Goal: Task Accomplishment & Management: Manage account settings

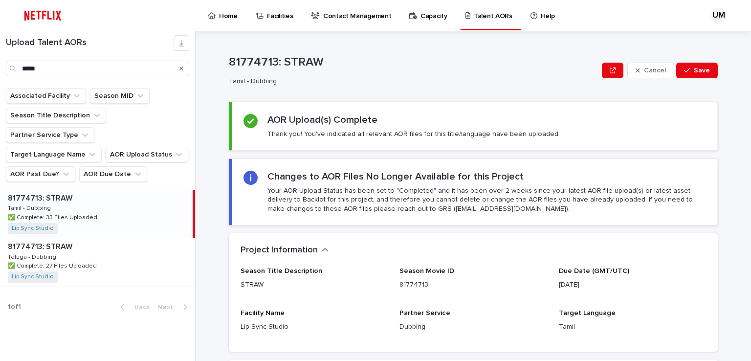
scroll to position [33, 0]
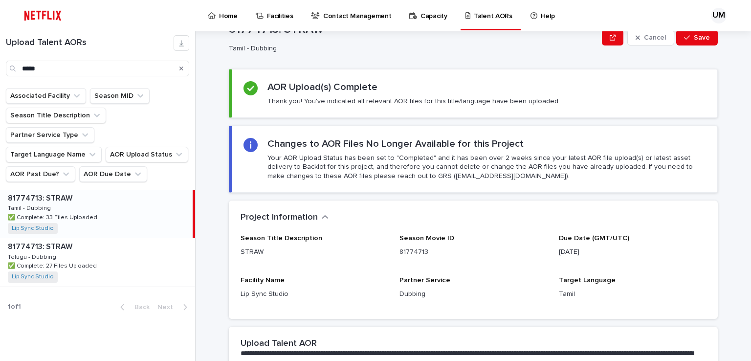
click at [14, 66] on div "*****" at bounding box center [97, 69] width 183 height 16
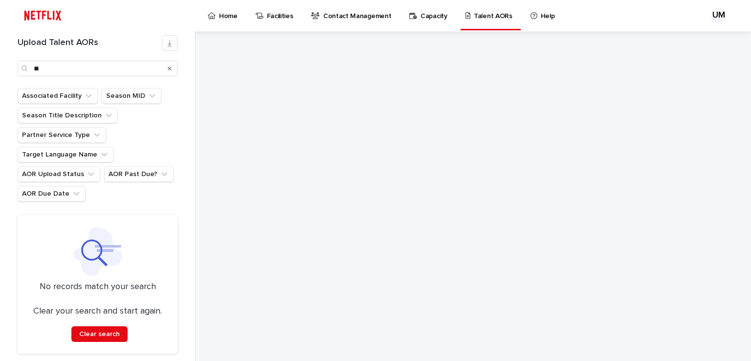
type input "*"
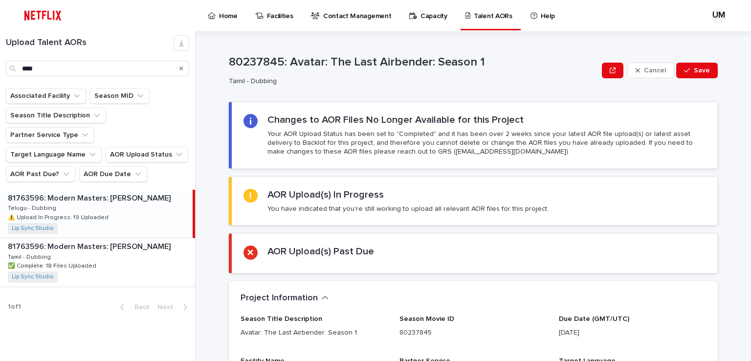
click at [81, 238] on div "81763596: Modern Masters: [PERSON_NAME] 81763596: Modern Masters: [PERSON_NAME]…" at bounding box center [97, 262] width 195 height 48
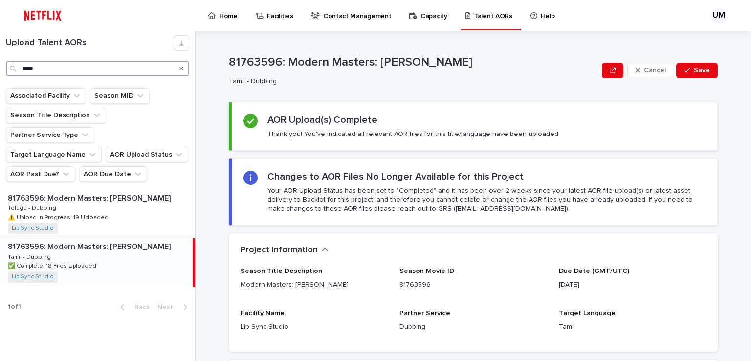
click at [72, 69] on input "****" at bounding box center [97, 69] width 183 height 16
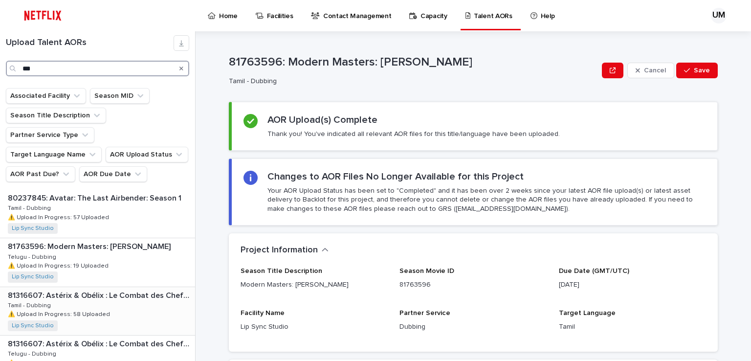
type input "***"
click at [65, 289] on p "81316607: Astérix & Obélix : Le Combat des Chefs: Limited Series" at bounding box center [100, 294] width 185 height 11
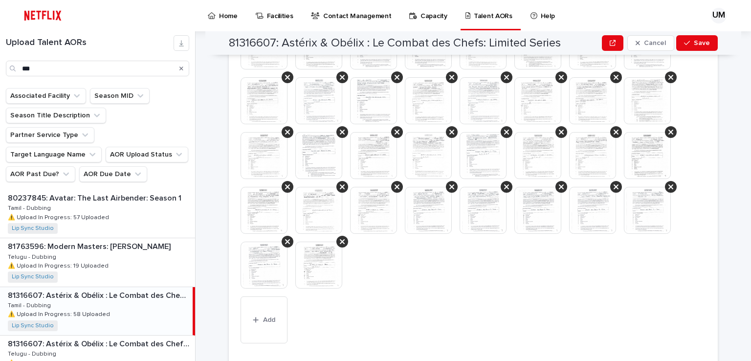
scroll to position [782, 0]
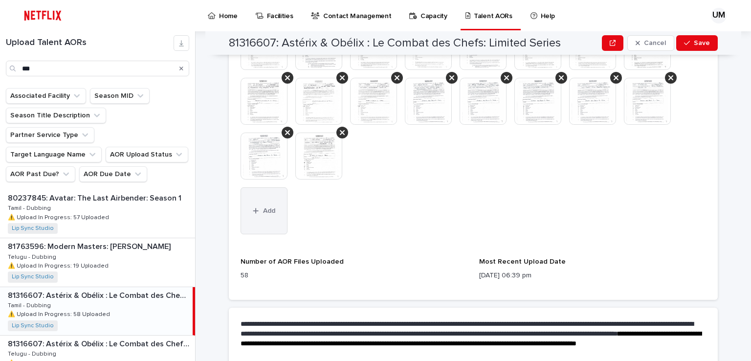
click at [263, 214] on span "Add" at bounding box center [269, 210] width 12 height 7
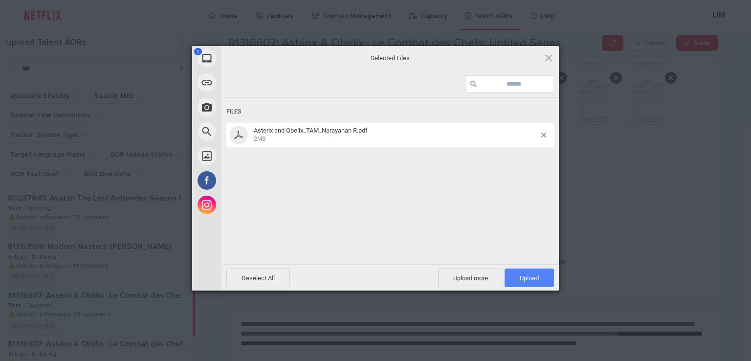
click at [542, 280] on span "Upload 1" at bounding box center [528, 277] width 49 height 19
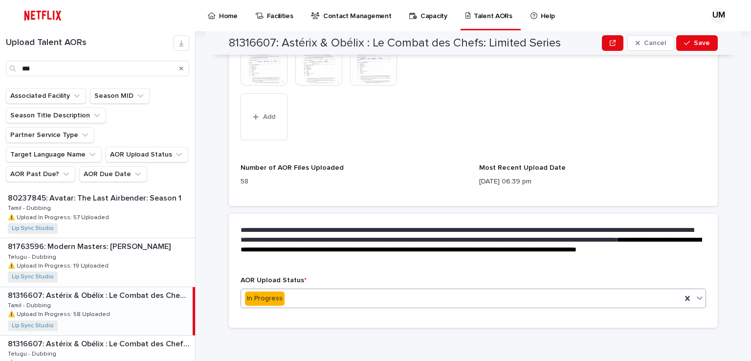
scroll to position [877, 0]
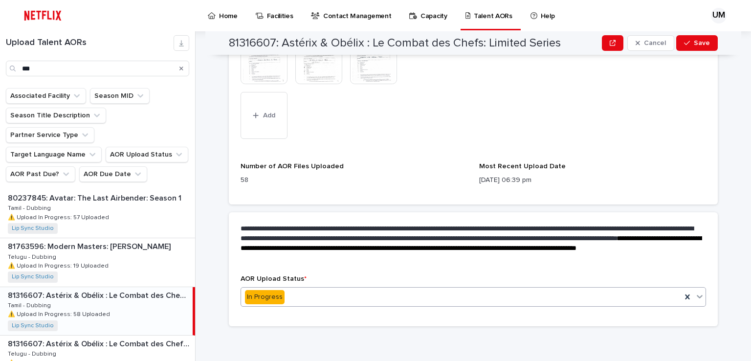
click at [285, 297] on input "text" at bounding box center [285, 297] width 1 height 8
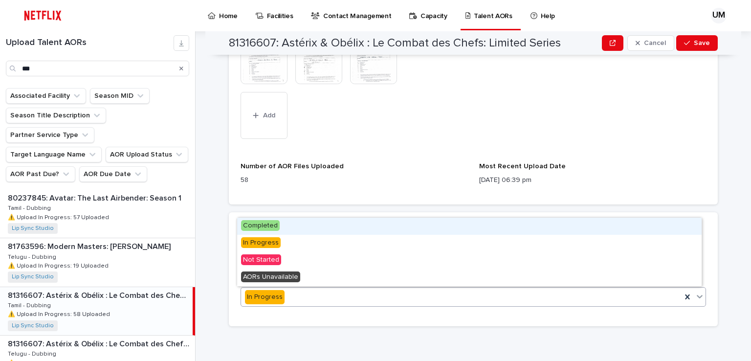
click at [263, 223] on span "Completed" at bounding box center [260, 225] width 39 height 11
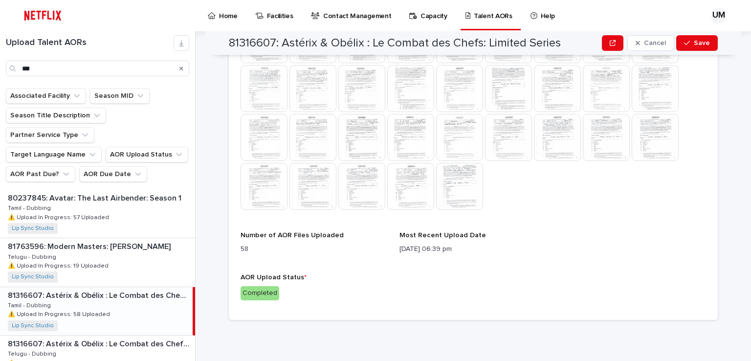
scroll to position [604, 0]
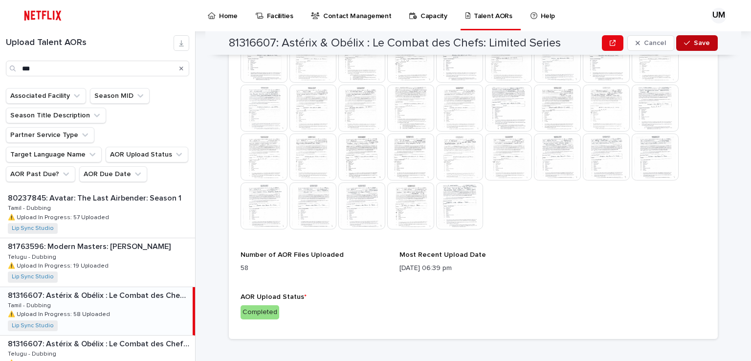
click at [697, 39] on button "Save" at bounding box center [697, 43] width 42 height 16
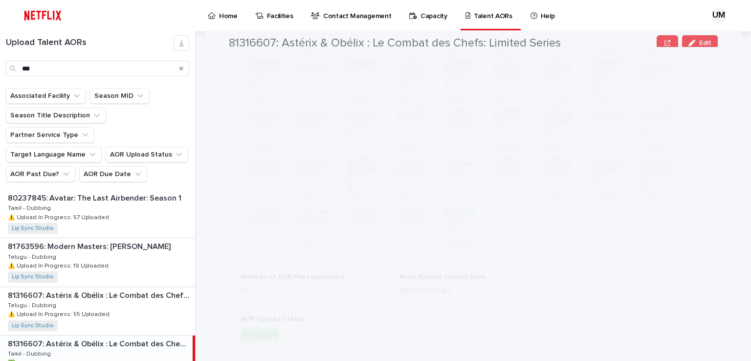
scroll to position [43, 0]
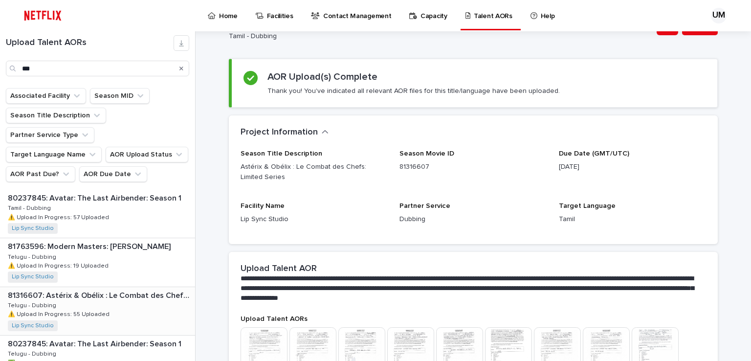
click at [87, 287] on div "81316607: Astérix & Obélix : Le Combat des Chefs: Limited Series 81316607: Asté…" at bounding box center [97, 311] width 195 height 48
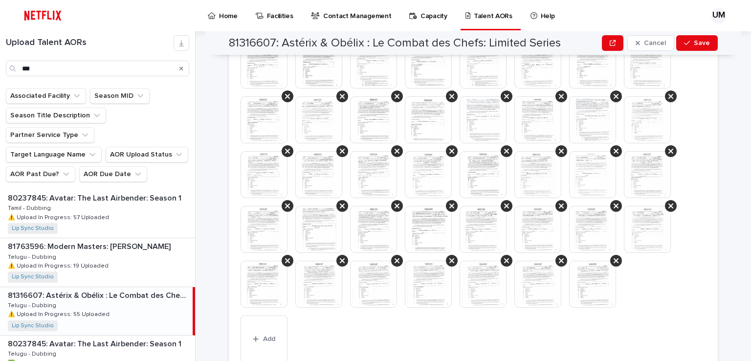
scroll to position [678, 0]
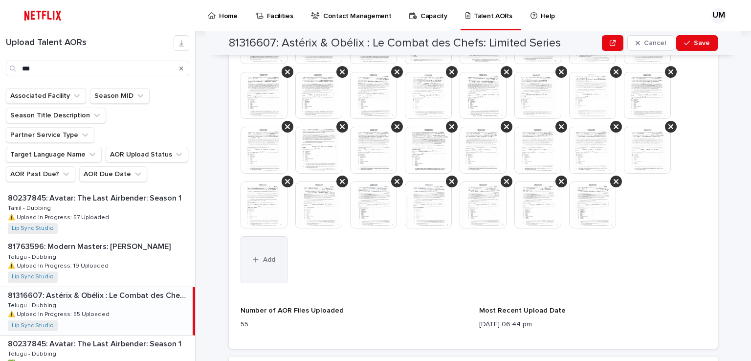
click at [256, 268] on button "Add" at bounding box center [263, 259] width 47 height 47
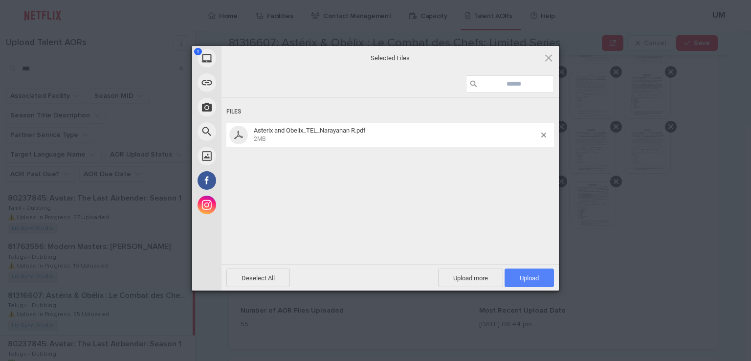
click at [529, 282] on span "Upload 1" at bounding box center [528, 277] width 49 height 19
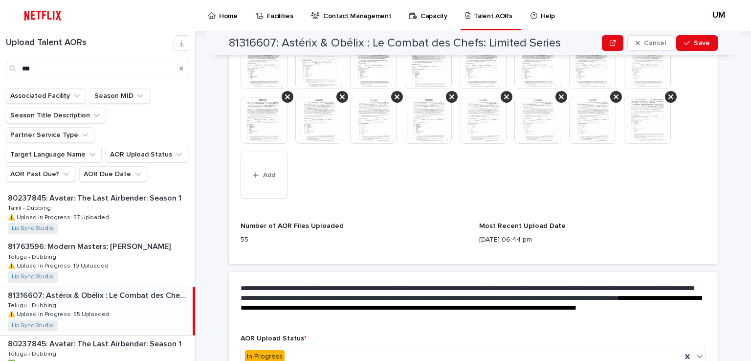
scroll to position [823, 0]
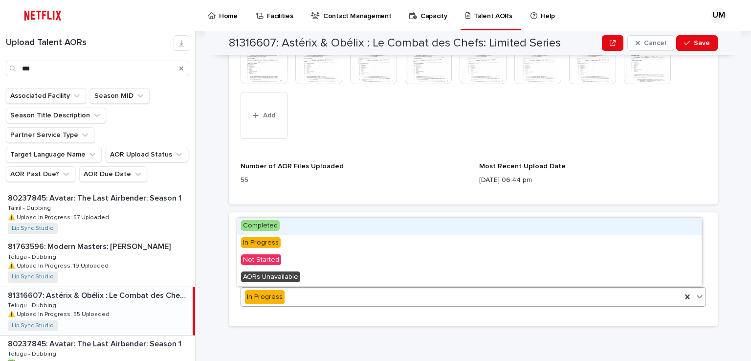
click at [259, 223] on span "Completed" at bounding box center [260, 225] width 39 height 11
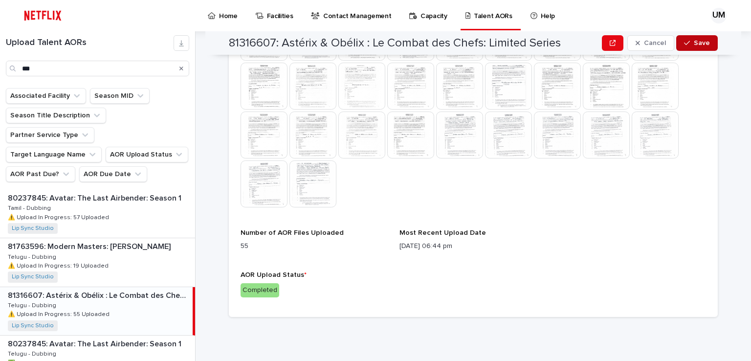
scroll to position [604, 0]
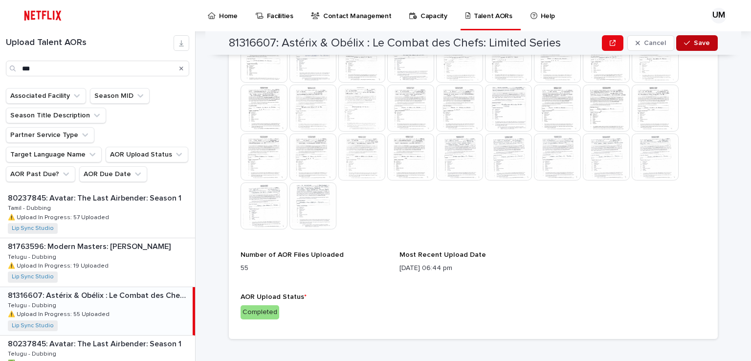
click at [694, 43] on span "Save" at bounding box center [702, 43] width 16 height 7
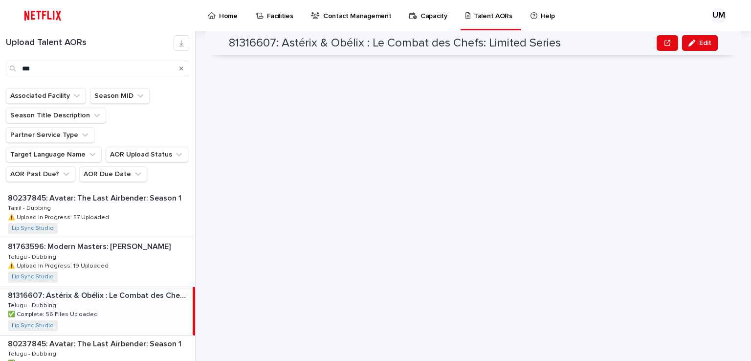
scroll to position [43, 0]
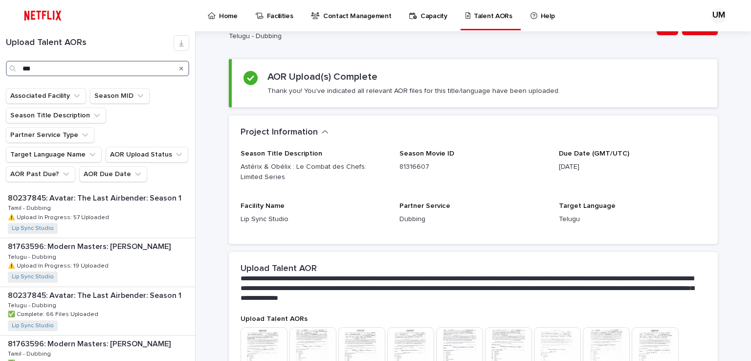
drag, startPoint x: 52, startPoint y: 73, endPoint x: 9, endPoint y: 72, distance: 43.0
click at [9, 72] on div "***" at bounding box center [97, 69] width 183 height 16
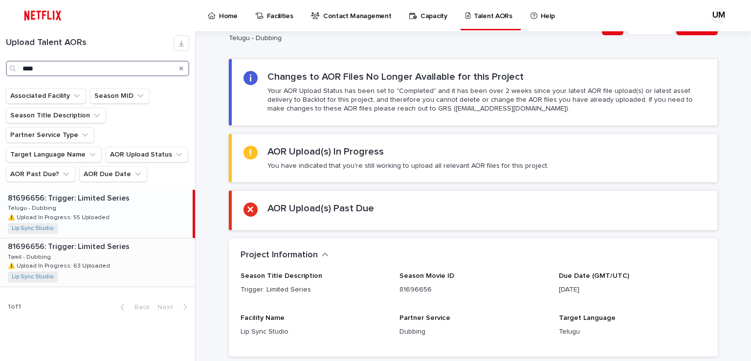
type input "****"
click at [67, 261] on p "⚠️ Upload In Progress: 63 Uploaded" at bounding box center [60, 265] width 104 height 9
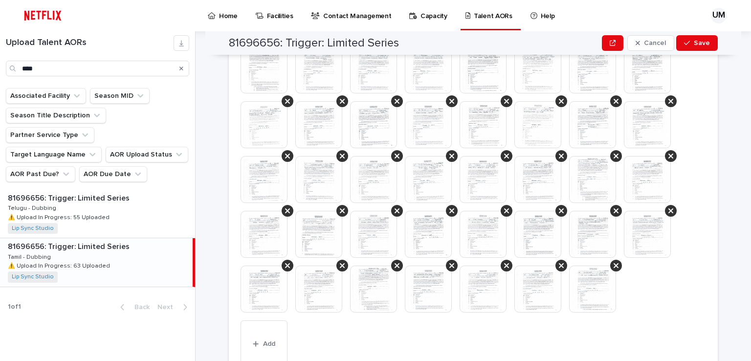
scroll to position [727, 0]
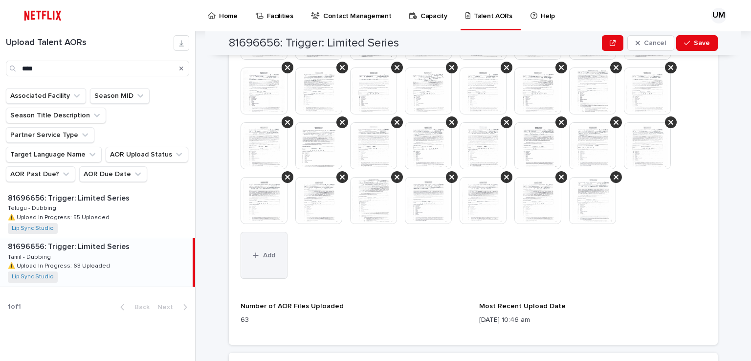
click at [263, 255] on span "Add" at bounding box center [269, 255] width 12 height 7
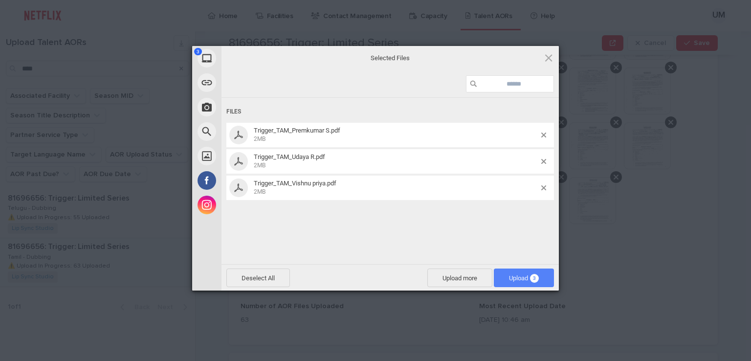
click at [517, 279] on span "Upload 3" at bounding box center [524, 277] width 30 height 7
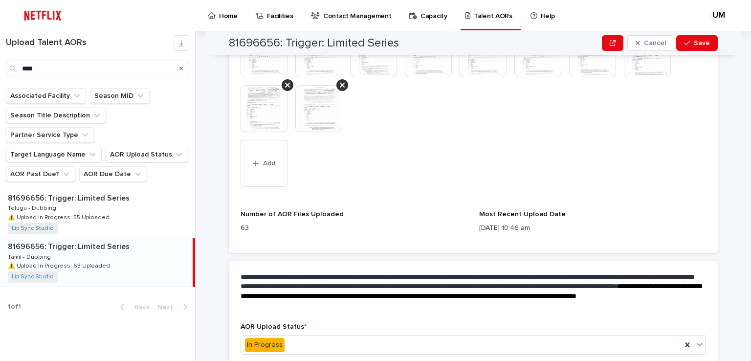
scroll to position [922, 0]
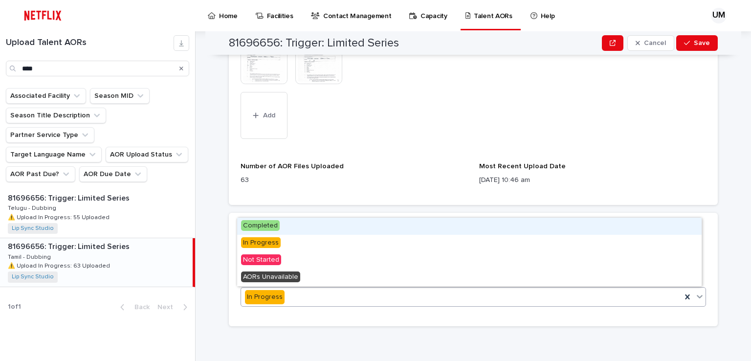
click at [292, 293] on div "In Progress" at bounding box center [461, 297] width 440 height 16
click at [252, 228] on span "Completed" at bounding box center [260, 225] width 39 height 11
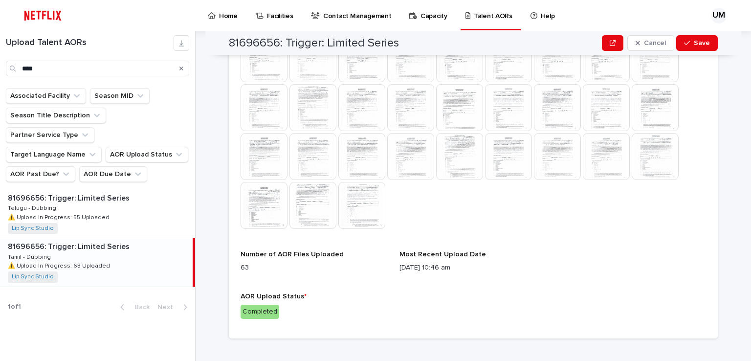
scroll to position [642, 0]
click at [687, 44] on icon "button" at bounding box center [687, 43] width 6 height 7
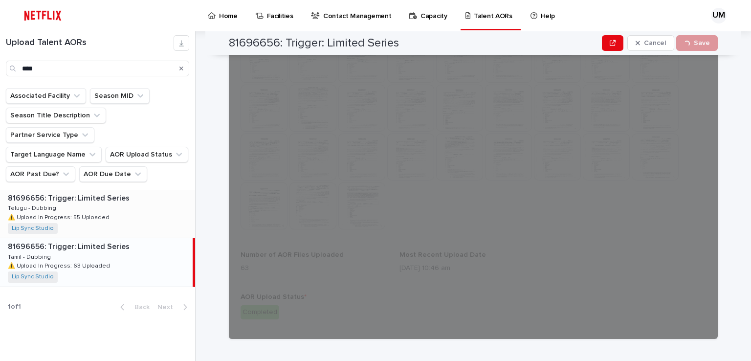
click at [109, 200] on div "81696656: Trigger: Limited Series 81696656: Trigger: Limited Series Telugu - Du…" at bounding box center [97, 214] width 195 height 48
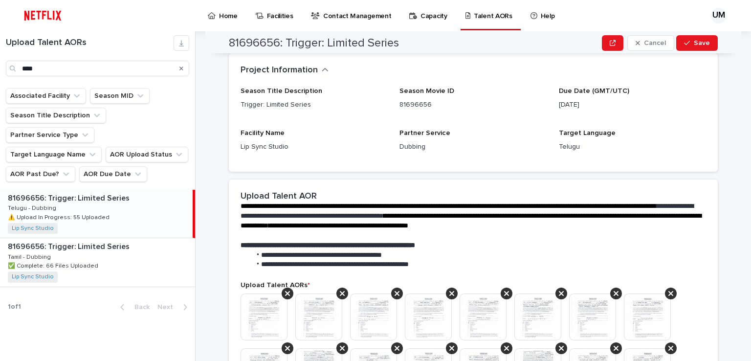
scroll to position [228, 0]
click at [80, 212] on p "⚠️ Upload In Progress: 55 Uploaded" at bounding box center [60, 216] width 104 height 9
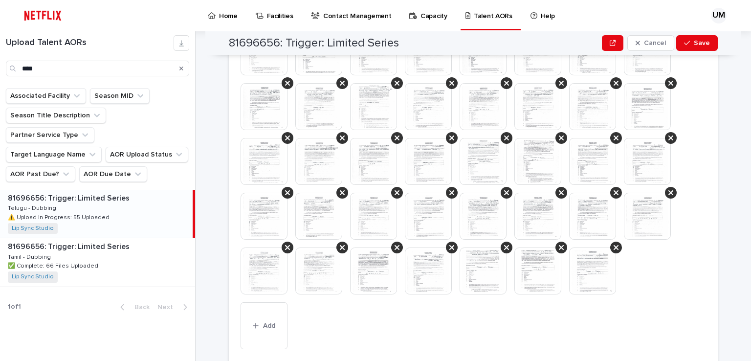
scroll to position [619, 0]
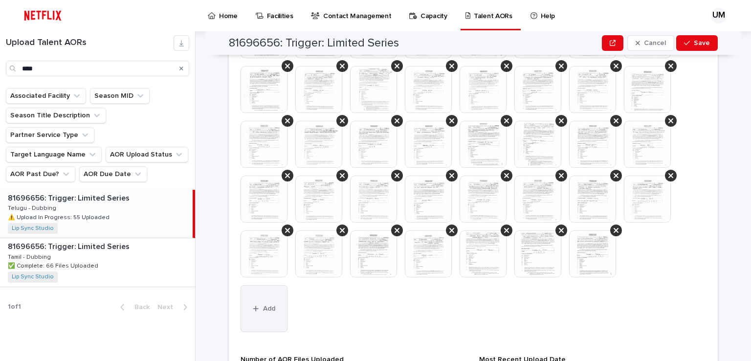
click at [256, 314] on button "Add" at bounding box center [263, 308] width 47 height 47
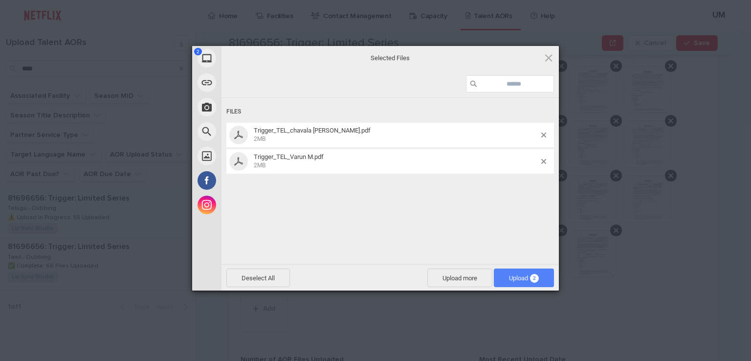
click at [517, 277] on span "Upload 2" at bounding box center [524, 277] width 30 height 7
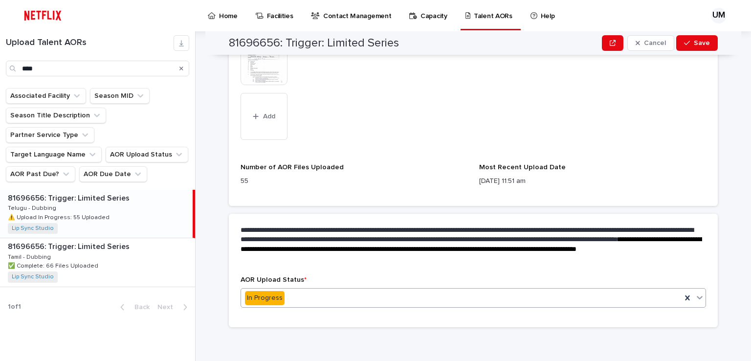
scroll to position [867, 0]
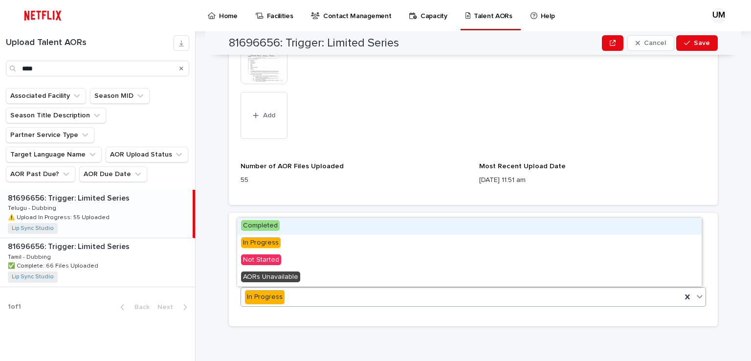
click at [325, 302] on div "In Progress" at bounding box center [461, 297] width 440 height 16
click at [263, 224] on span "Completed" at bounding box center [260, 225] width 39 height 11
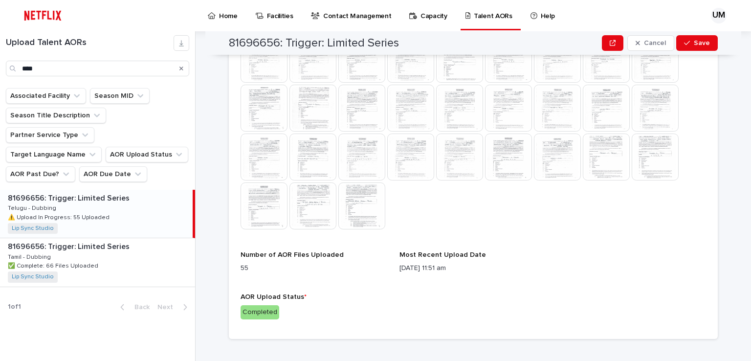
scroll to position [593, 0]
click at [690, 43] on div "button" at bounding box center [689, 43] width 10 height 7
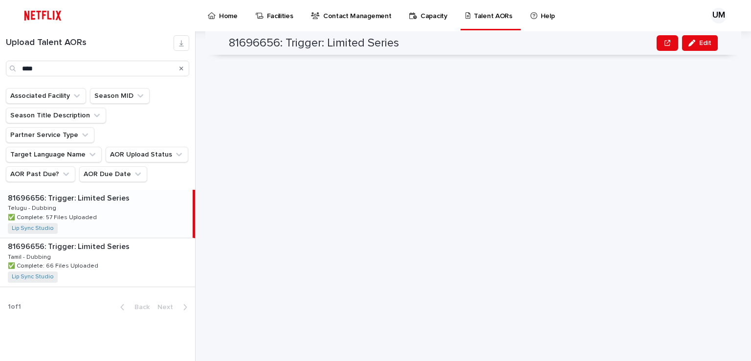
scroll to position [33, 0]
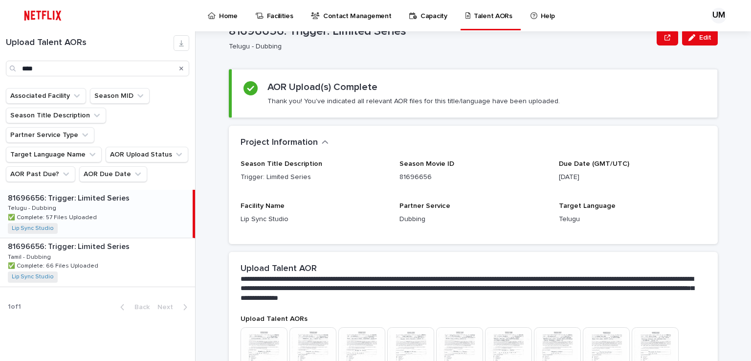
click at [227, 17] on p "Home" at bounding box center [228, 10] width 19 height 21
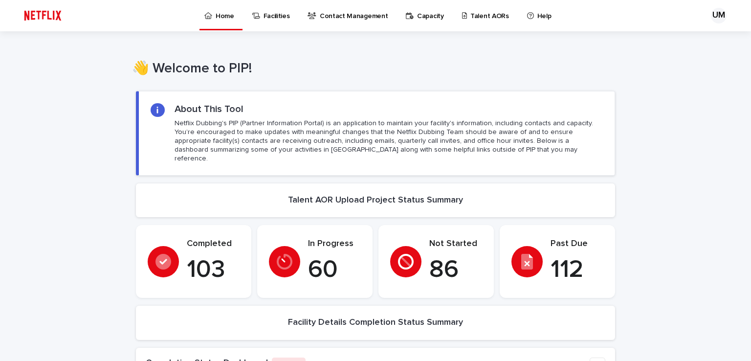
click at [477, 18] on p "Talent AORs" at bounding box center [489, 10] width 39 height 21
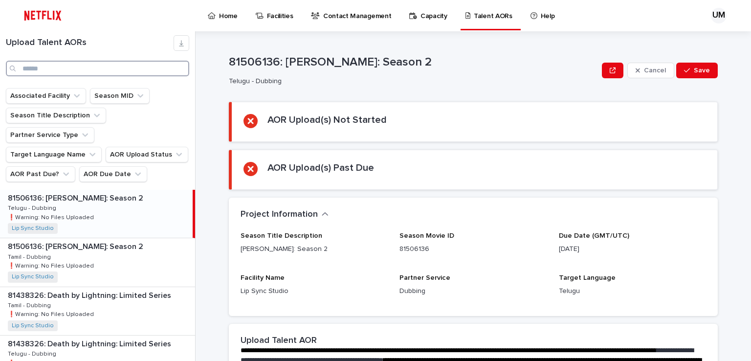
click at [54, 65] on input "Search" at bounding box center [97, 69] width 183 height 16
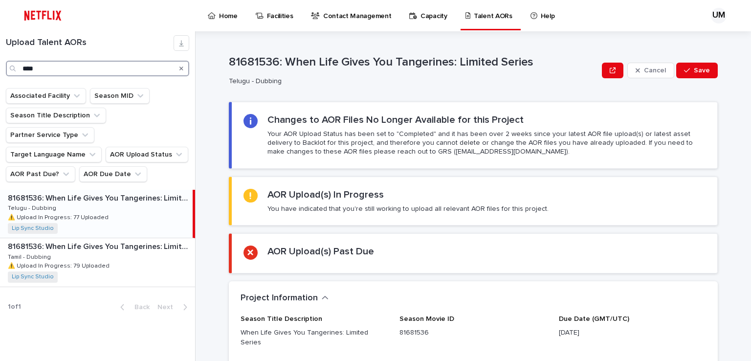
type input "****"
click at [59, 190] on div "81681536: When Life Gives You Tangerines: Limited Series 81681536: When Life Gi…" at bounding box center [96, 214] width 193 height 48
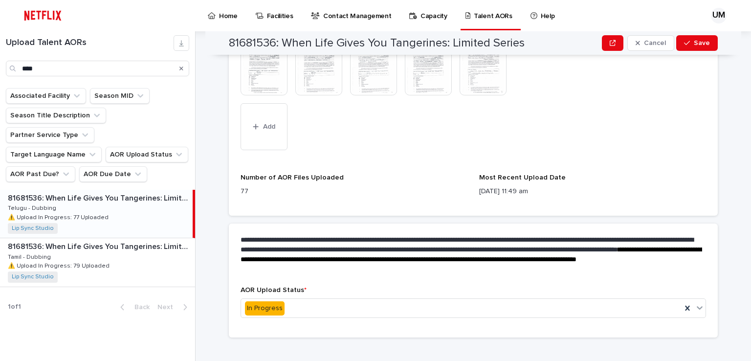
scroll to position [977, 0]
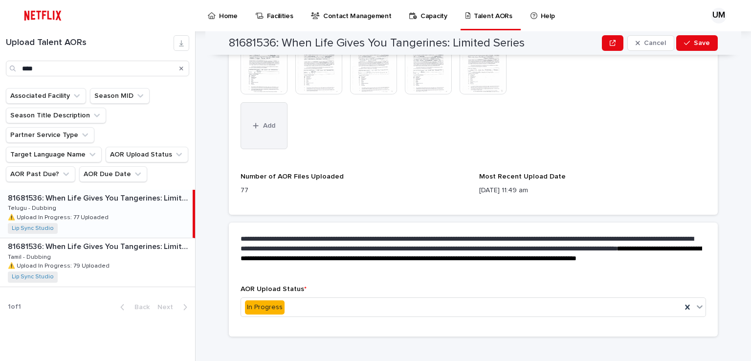
click at [259, 120] on button "Add" at bounding box center [263, 125] width 47 height 47
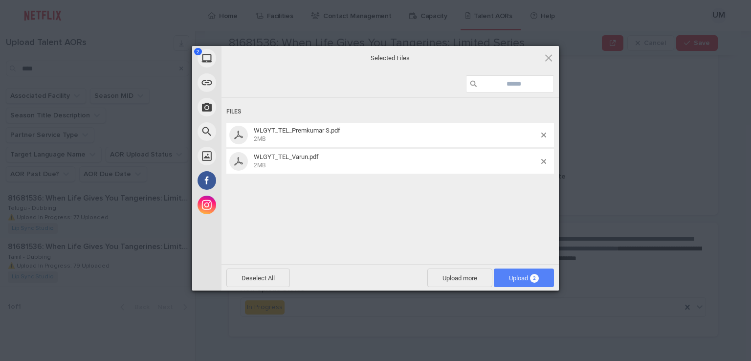
click at [529, 278] on span "Upload 2" at bounding box center [524, 277] width 30 height 7
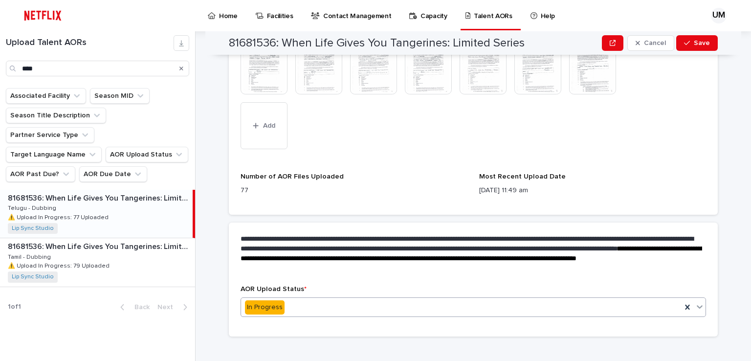
click at [304, 301] on div "In Progress" at bounding box center [461, 307] width 440 height 16
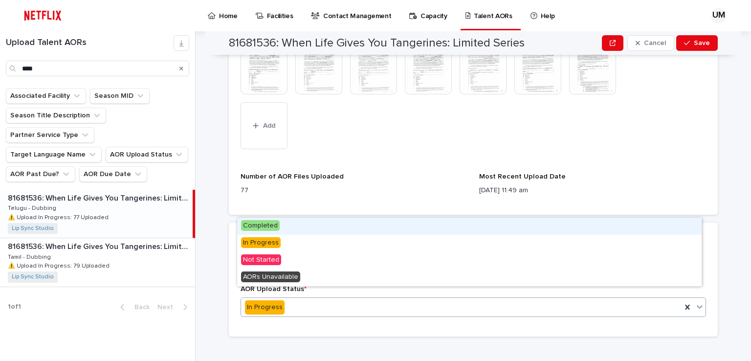
click at [261, 224] on span "Completed" at bounding box center [260, 225] width 39 height 11
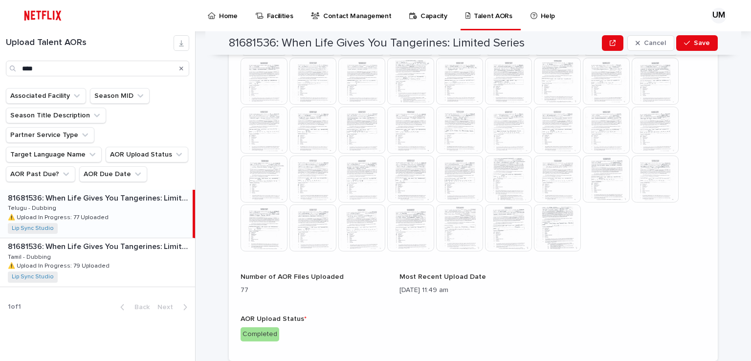
scroll to position [691, 0]
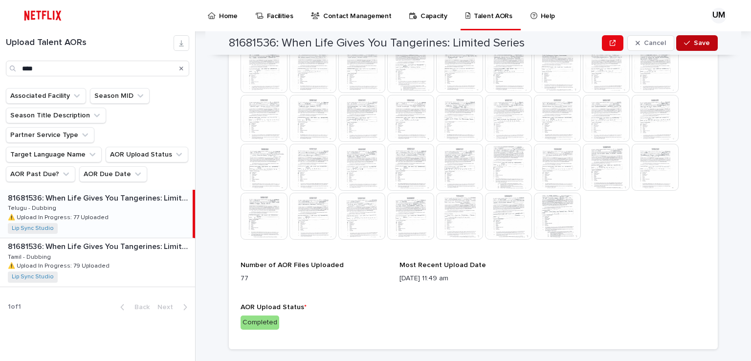
click at [695, 39] on button "Save" at bounding box center [697, 43] width 42 height 16
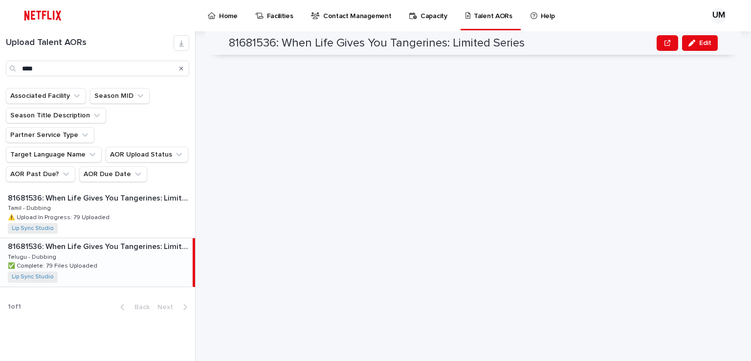
scroll to position [33, 0]
